Goal: Transaction & Acquisition: Purchase product/service

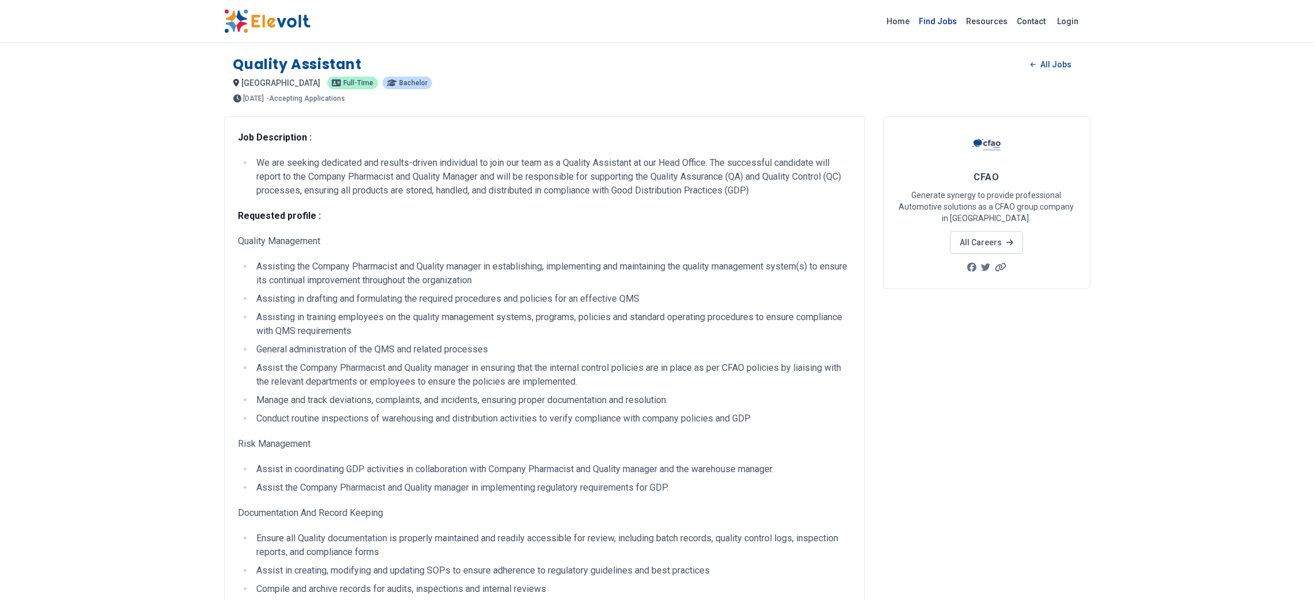
click at [948, 22] on link "Find Jobs" at bounding box center [938, 21] width 47 height 18
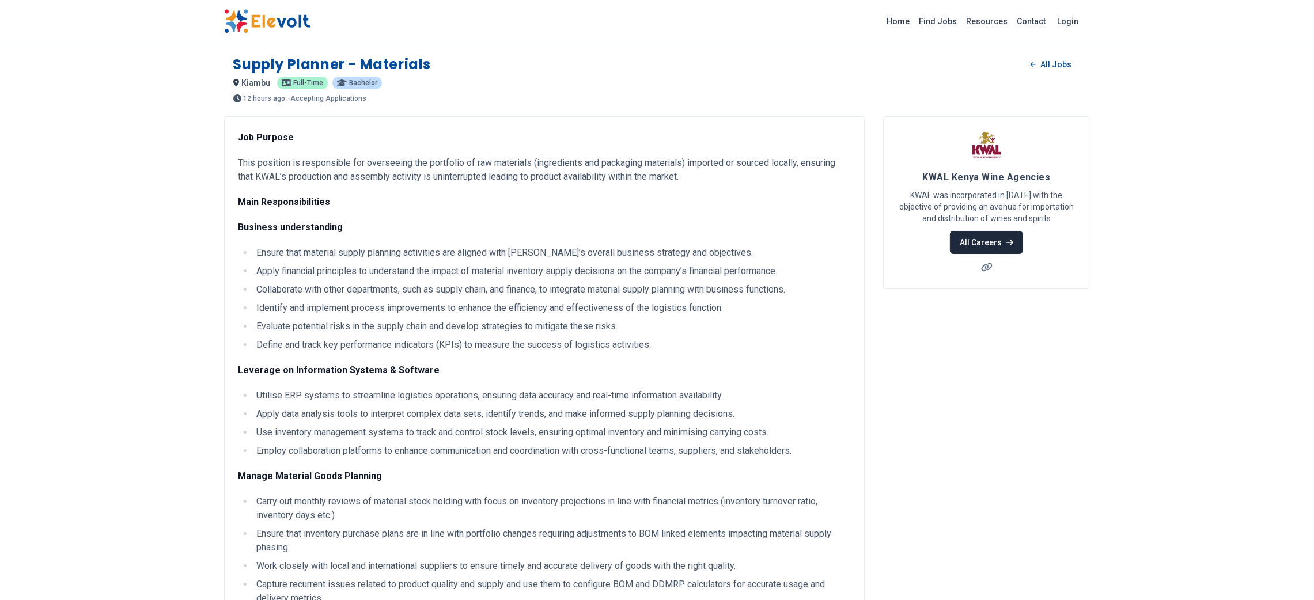
click at [1007, 244] on icon at bounding box center [1009, 243] width 7 height 8
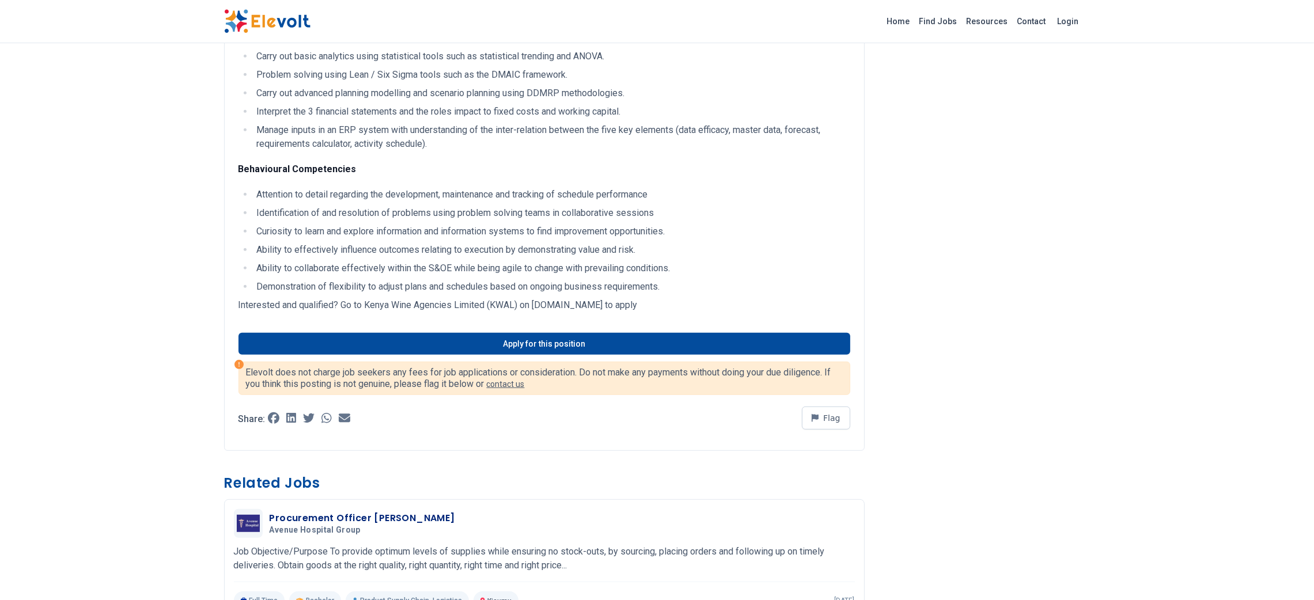
scroll to position [939, 0]
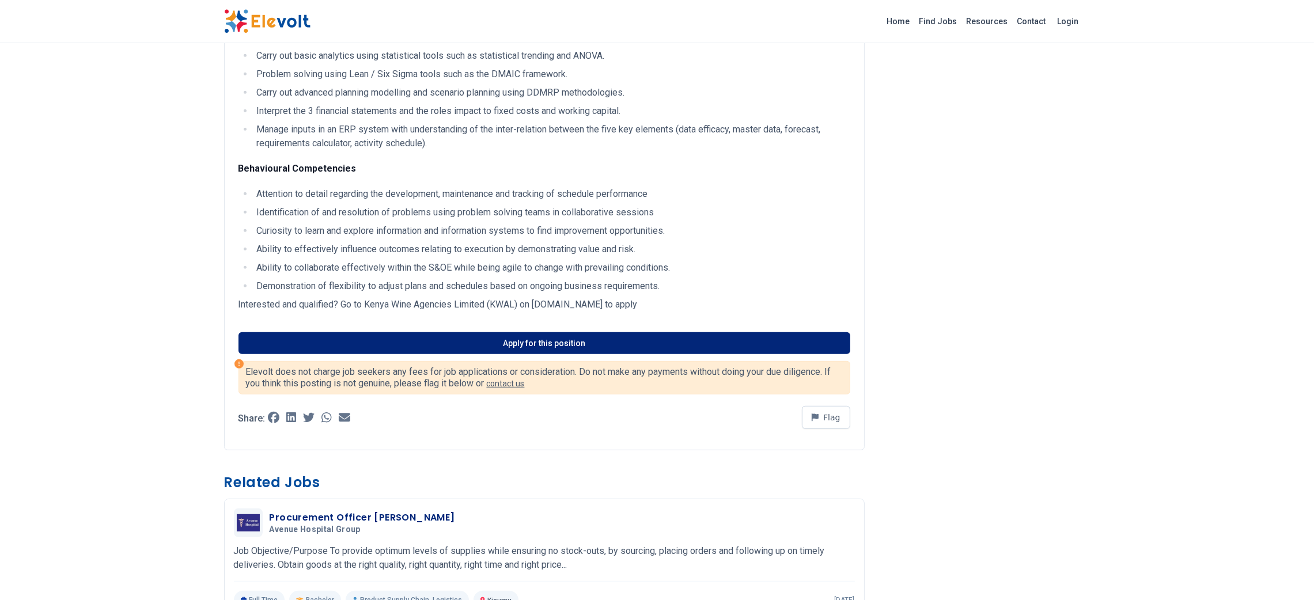
click at [514, 343] on link "Apply for this position" at bounding box center [545, 343] width 612 height 22
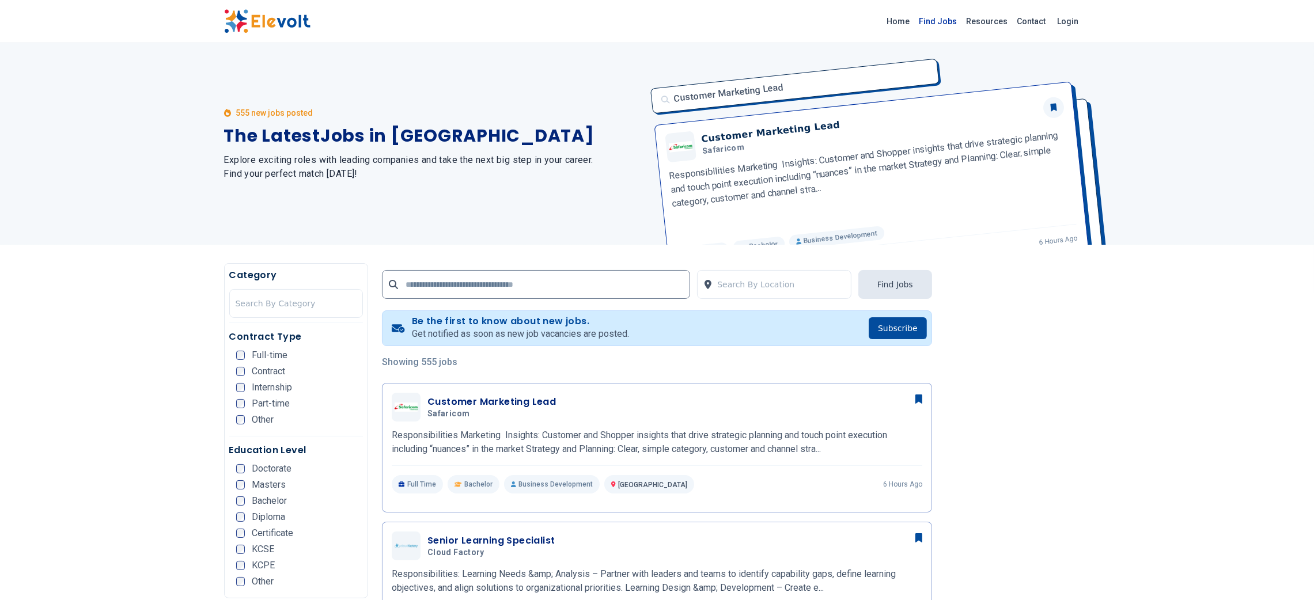
click at [949, 19] on link "Find Jobs" at bounding box center [938, 21] width 47 height 18
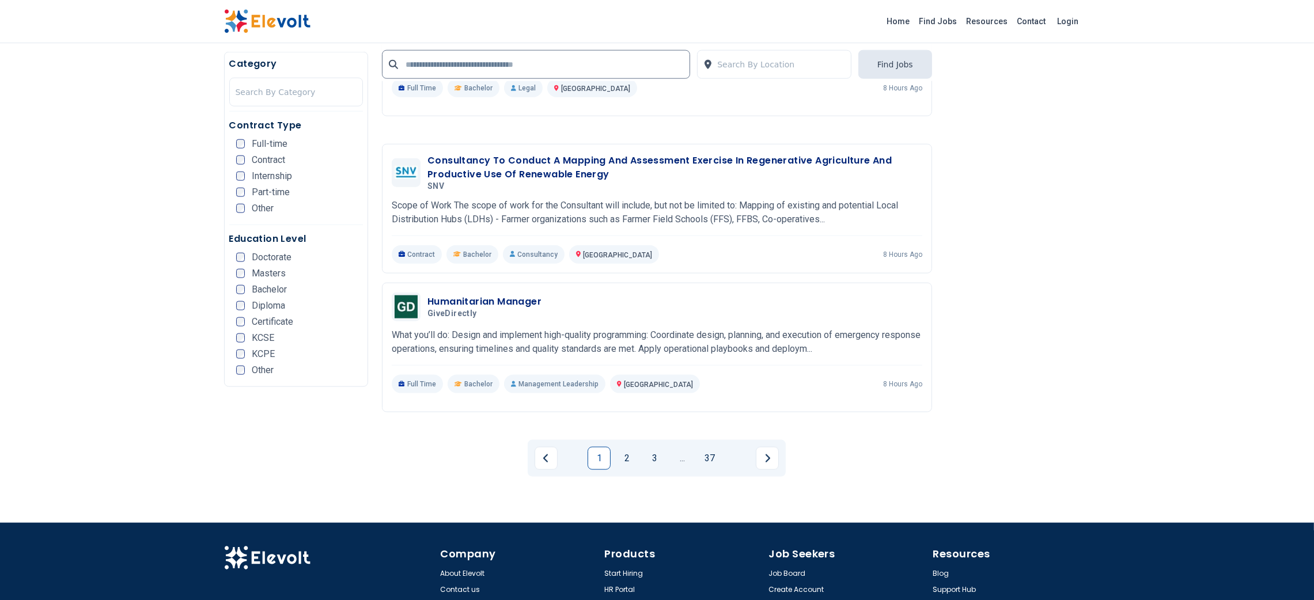
scroll to position [2129, 0]
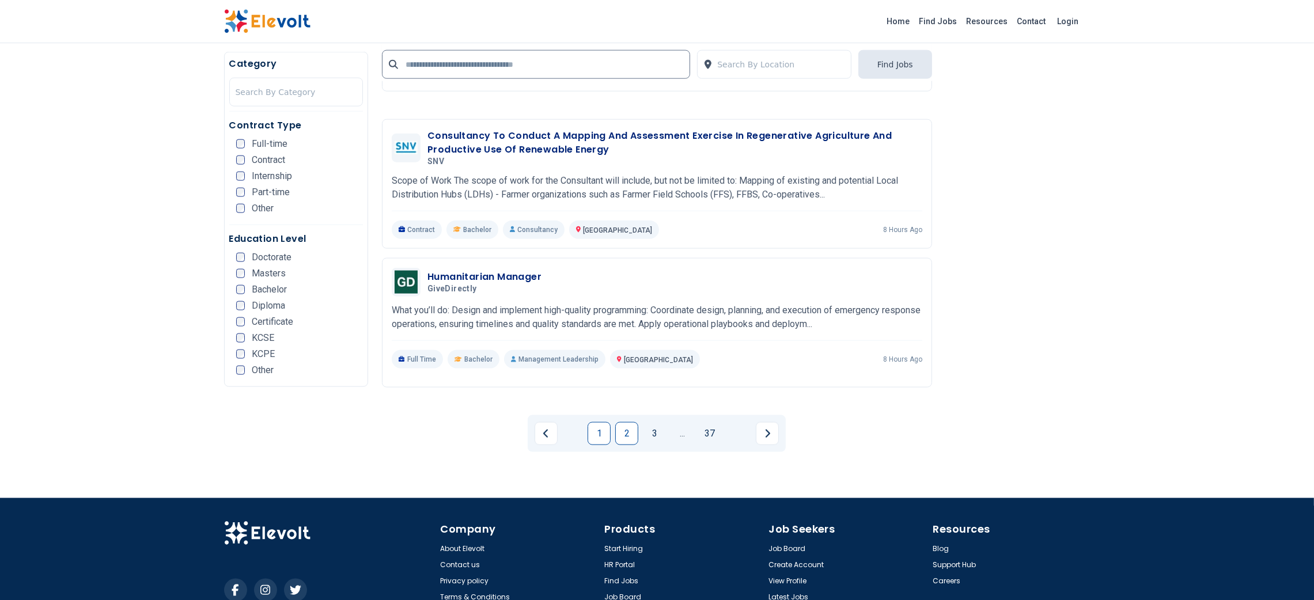
click at [622, 422] on link "2" at bounding box center [626, 433] width 23 height 23
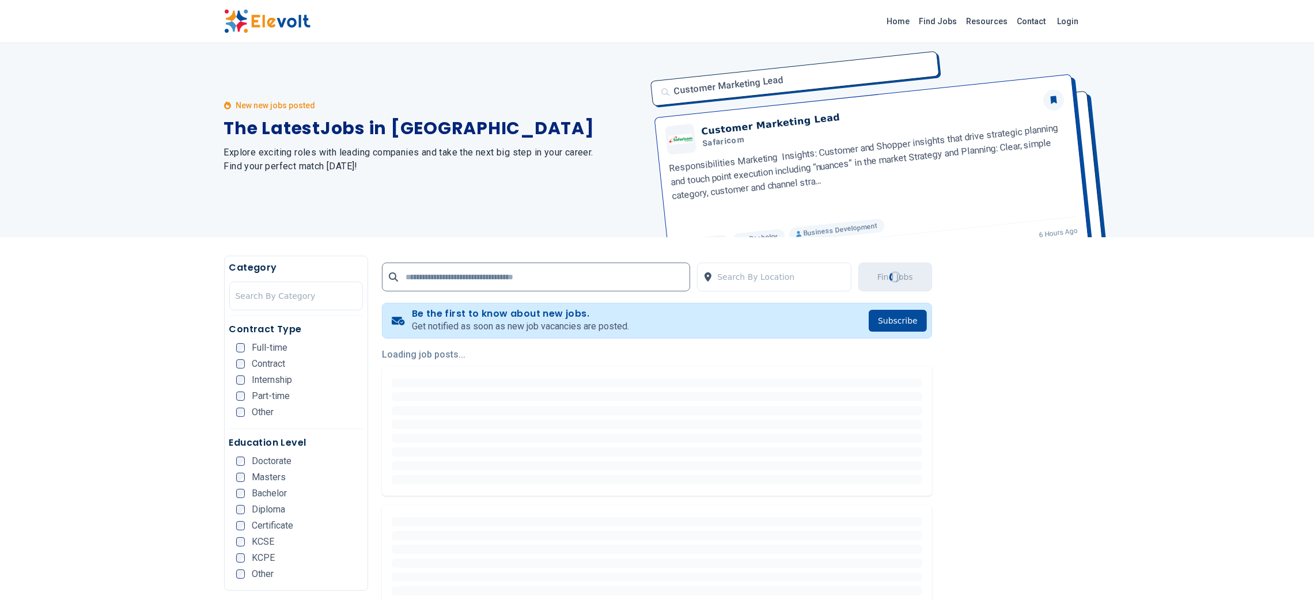
scroll to position [0, 0]
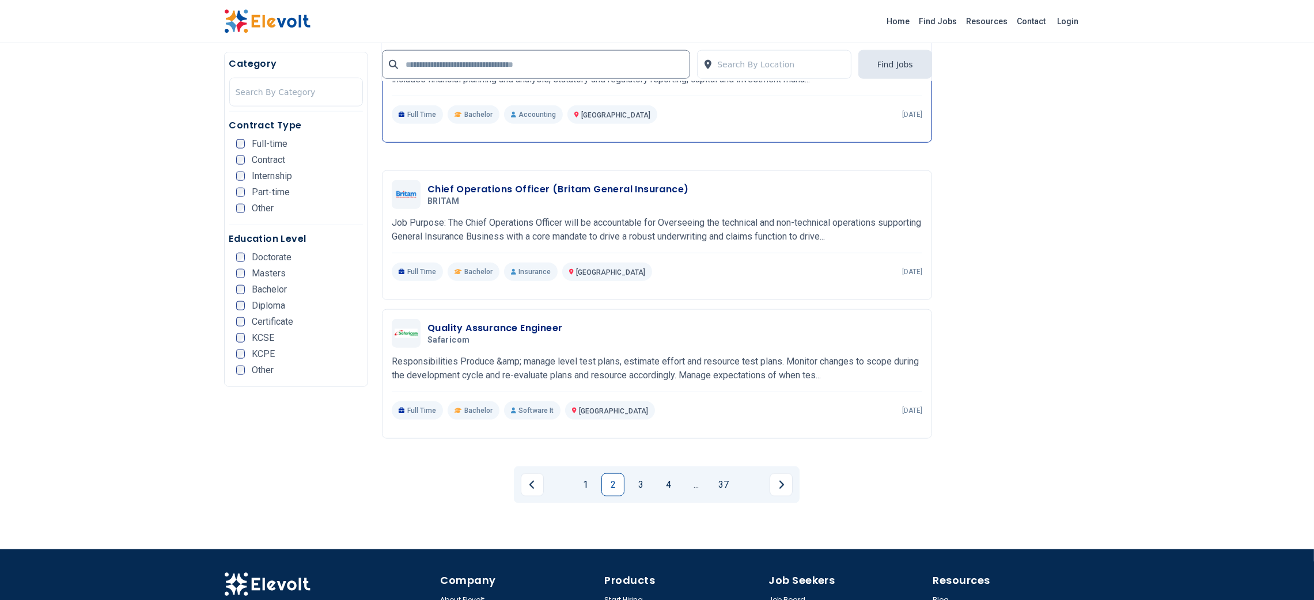
scroll to position [2073, 0]
click at [652, 473] on link "3" at bounding box center [640, 484] width 23 height 23
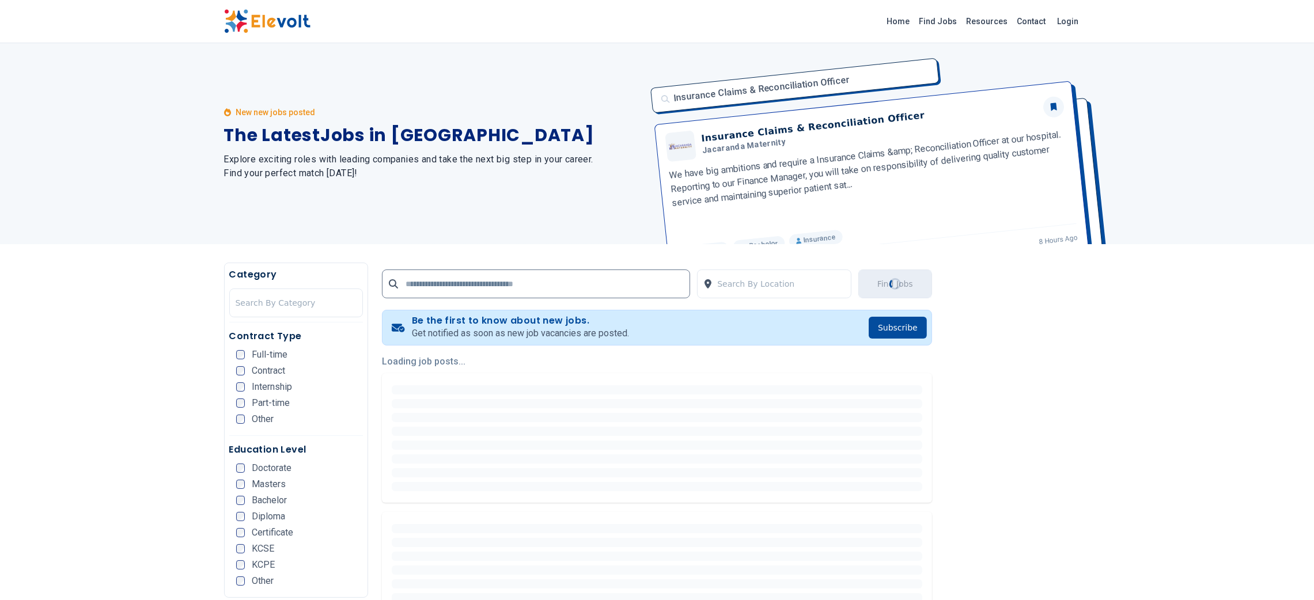
scroll to position [0, 0]
